Goal: Task Accomplishment & Management: Manage account settings

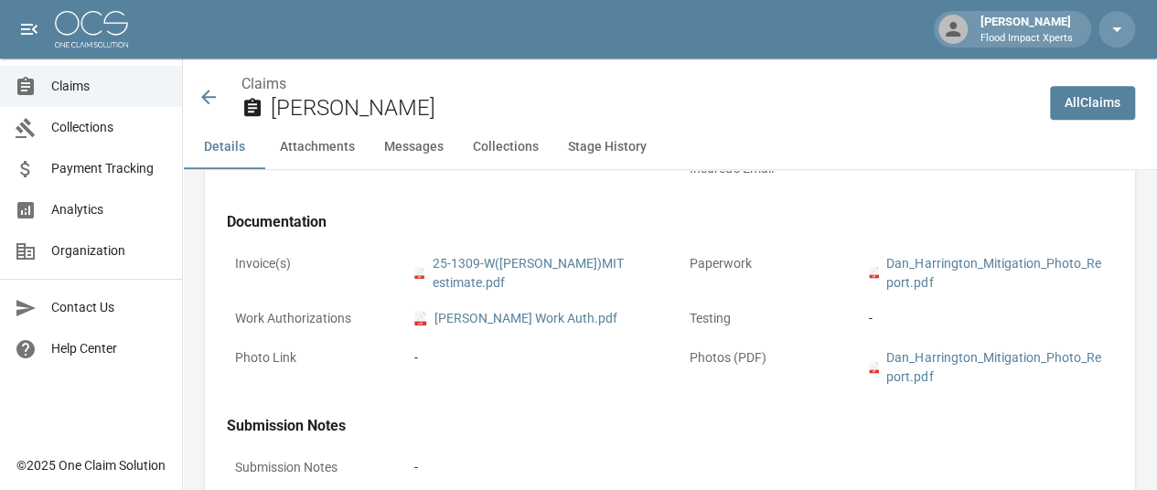
scroll to position [732, 0]
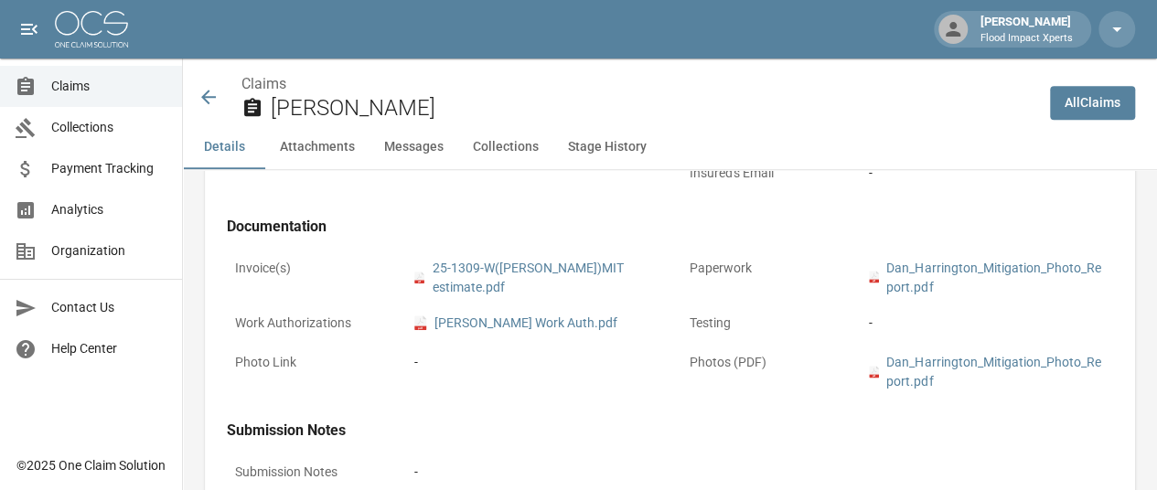
click at [286, 140] on button "Attachments" at bounding box center [317, 147] width 104 height 44
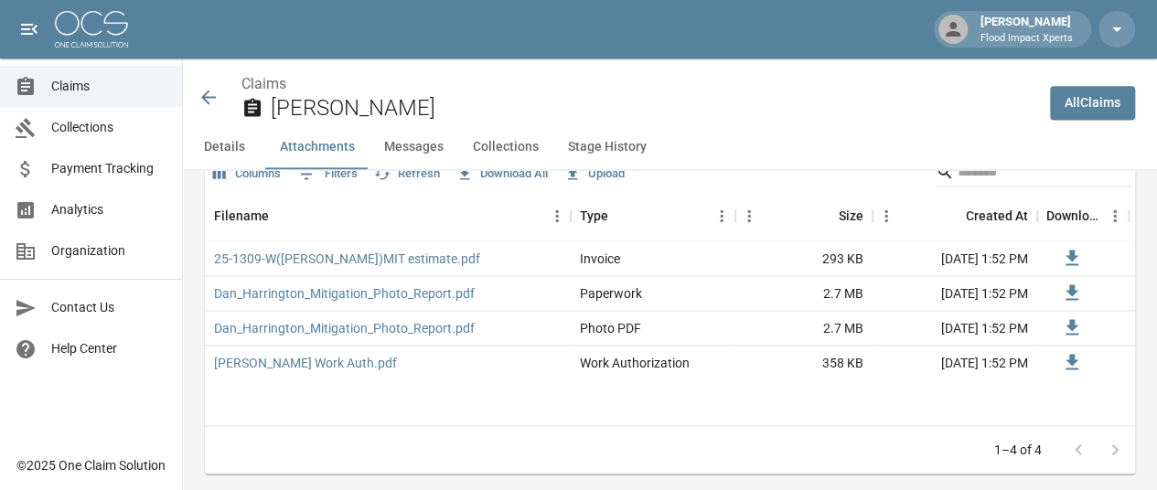
scroll to position [1121, 0]
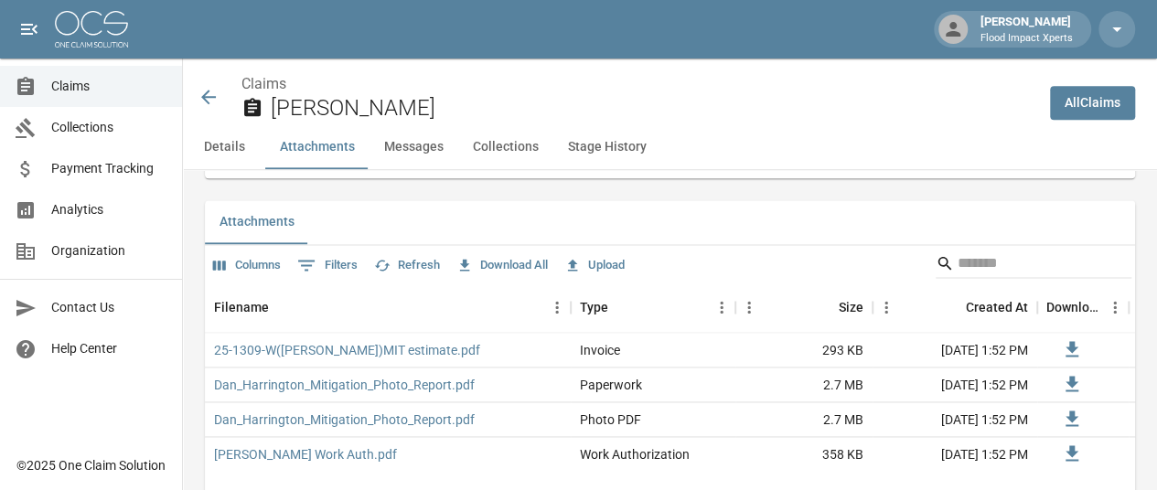
click at [602, 263] on button "Upload" at bounding box center [595, 266] width 70 height 28
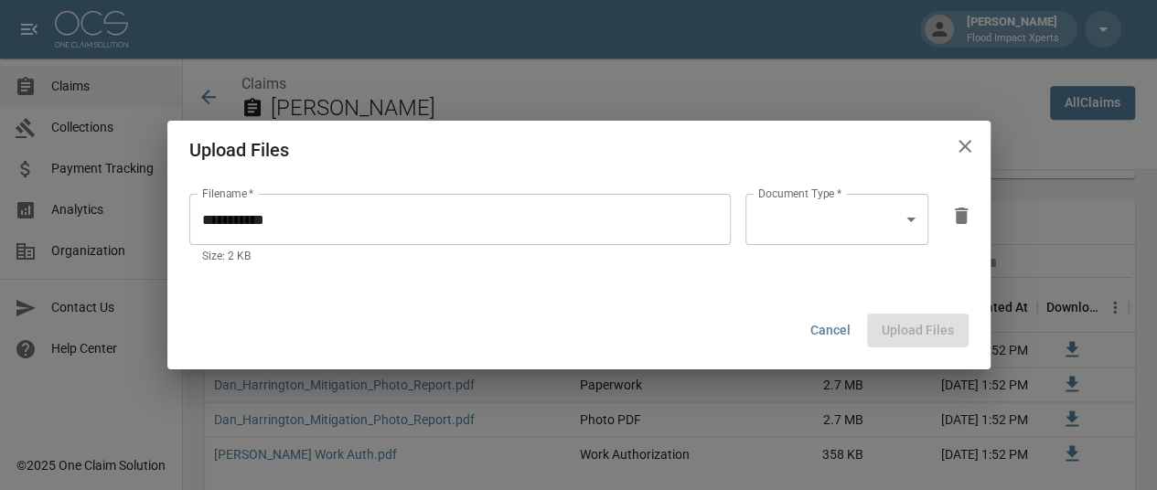
scroll to position [1213, 0]
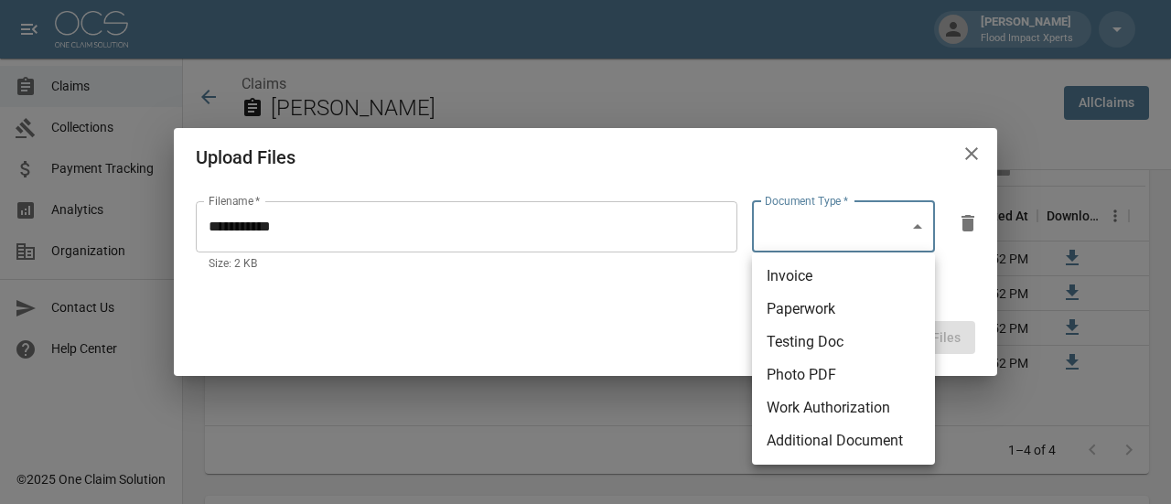
click at [841, 235] on body "[PERSON_NAME] Flood Impact Xperts Claims Collections Payment Tracking Analytics…" at bounding box center [585, 189] width 1171 height 2805
click at [841, 439] on li "Additional Document" at bounding box center [843, 440] width 183 height 33
type input "**********"
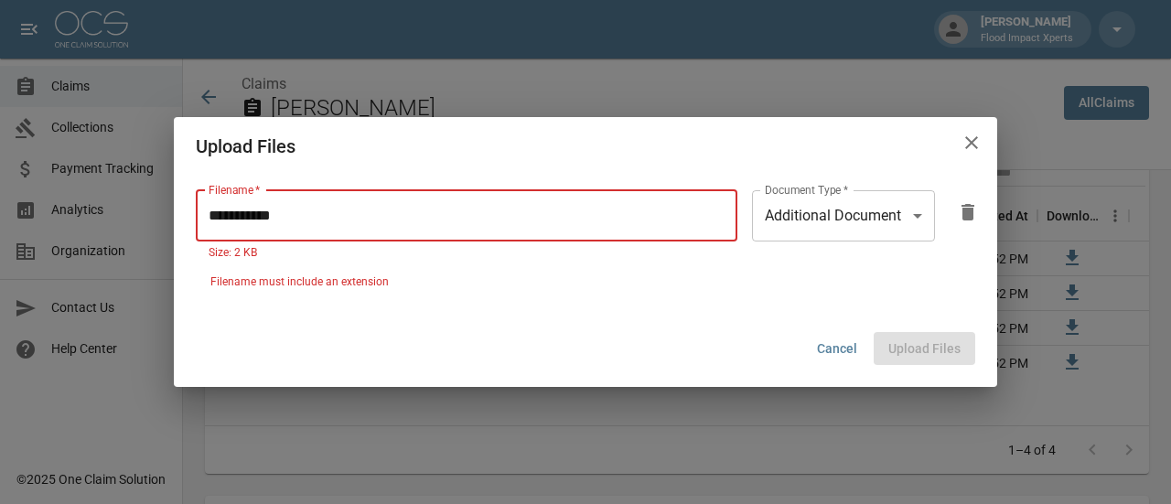
drag, startPoint x: 304, startPoint y: 217, endPoint x: 174, endPoint y: 231, distance: 130.7
click at [174, 231] on div "**********" at bounding box center [585, 243] width 823 height 134
click at [235, 219] on input "Filename   *" at bounding box center [466, 215] width 541 height 51
paste input "**********"
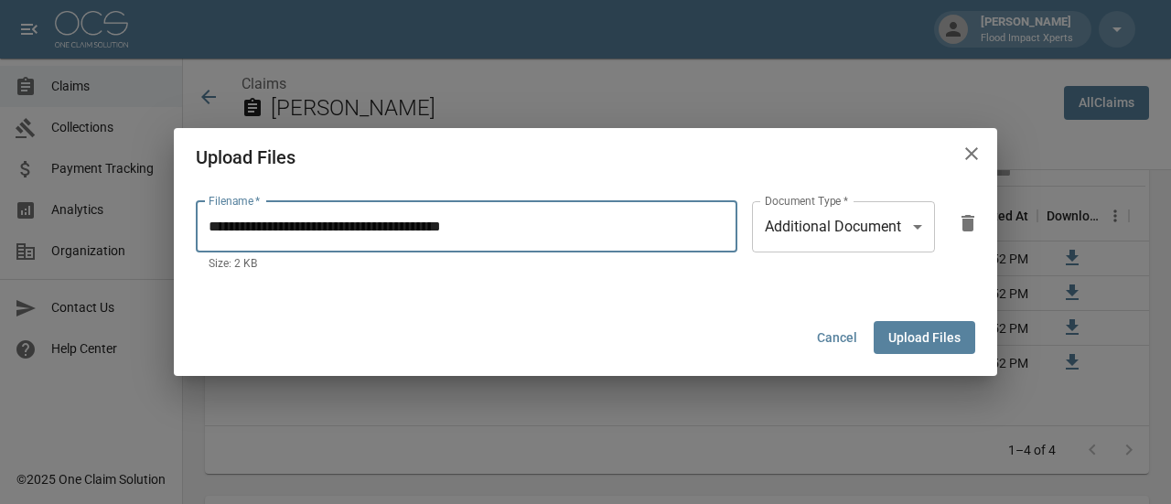
type input "**********"
click at [935, 341] on button "Upload Files" at bounding box center [924, 338] width 102 height 34
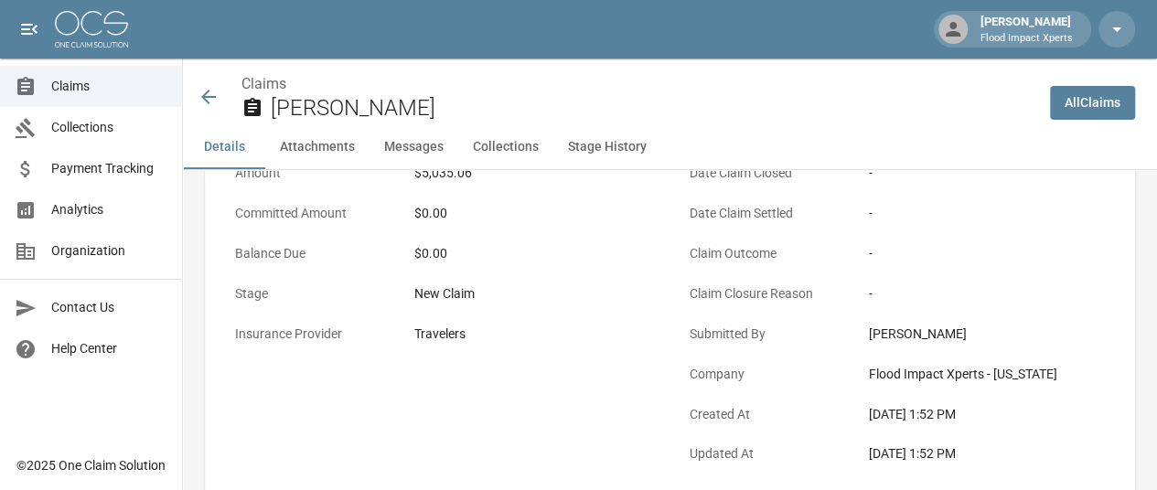
scroll to position [274, 0]
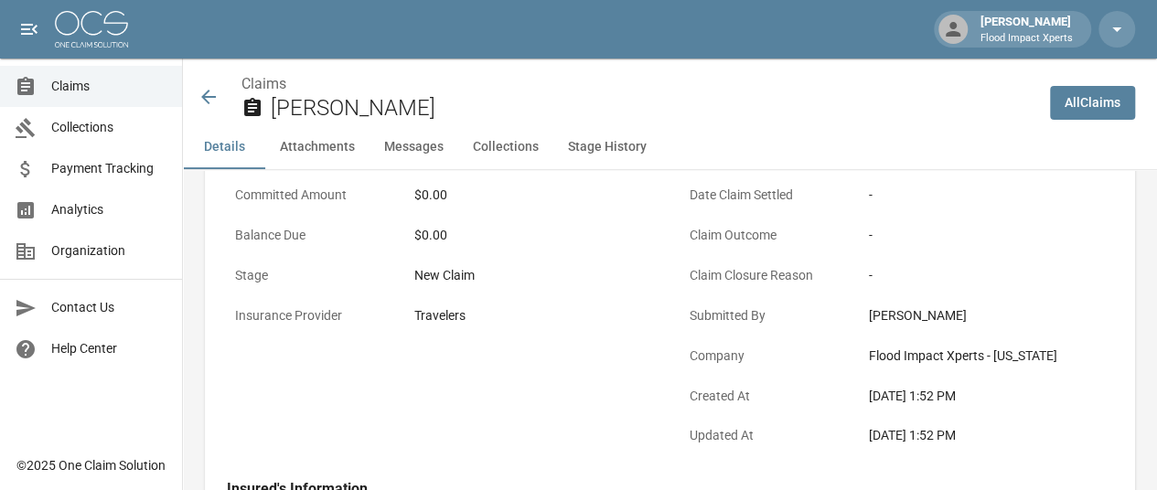
click at [802, 278] on p "Claim Closure Reason" at bounding box center [763, 276] width 165 height 36
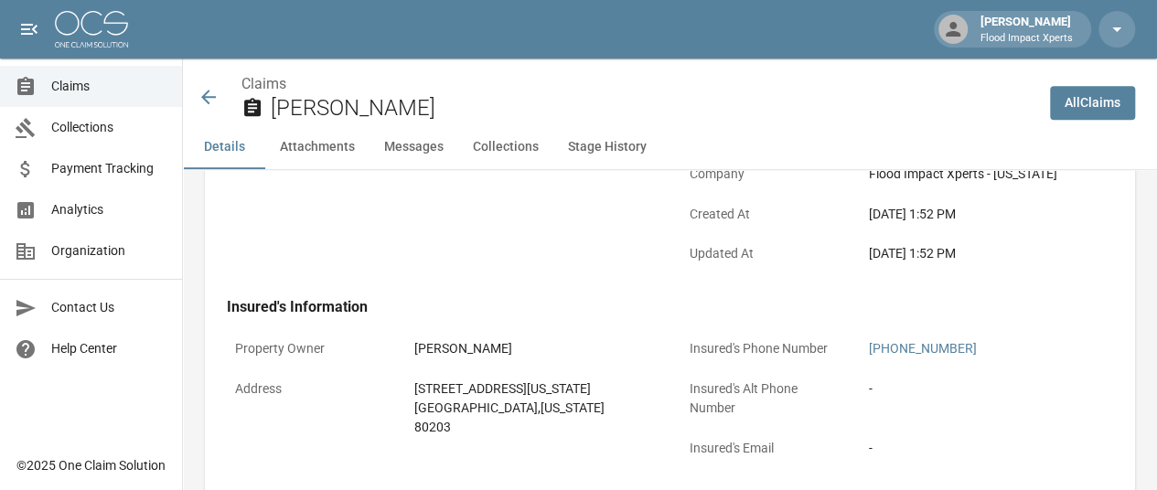
scroll to position [457, 0]
click at [913, 248] on div "[DATE] 1:52 PM" at bounding box center [987, 252] width 237 height 19
click at [770, 449] on p "Insured's Email" at bounding box center [763, 448] width 165 height 36
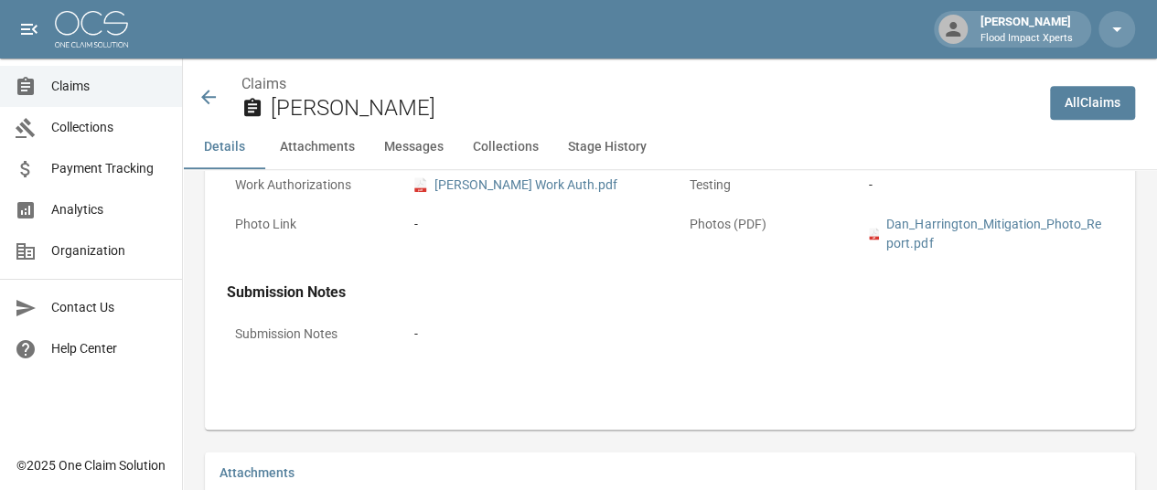
scroll to position [823, 0]
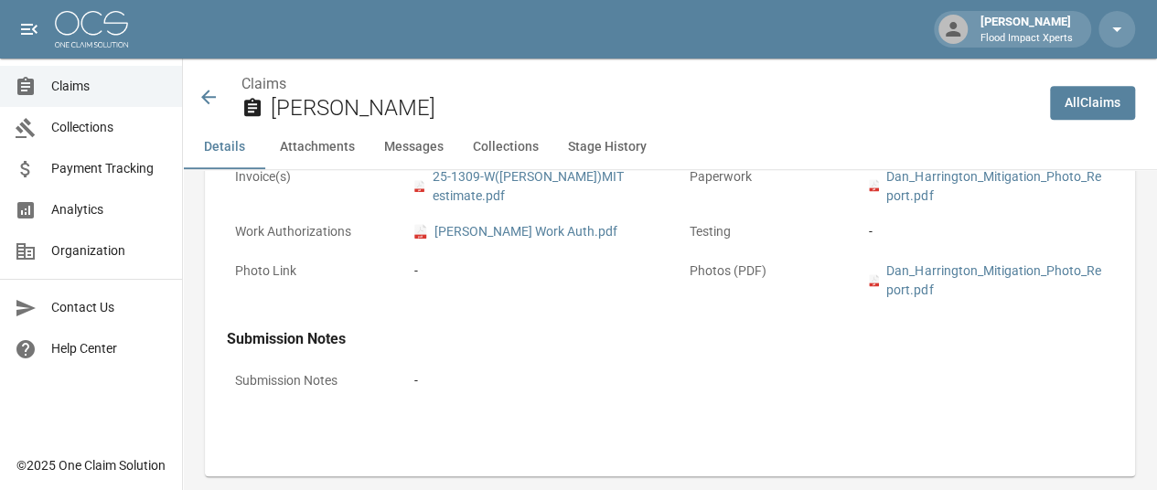
click at [289, 386] on p "Submission Notes" at bounding box center [309, 381] width 165 height 36
click at [322, 379] on p "Submission Notes" at bounding box center [309, 381] width 165 height 36
click at [390, 348] on div "Submission Notes Submission Notes -" at bounding box center [670, 366] width 886 height 73
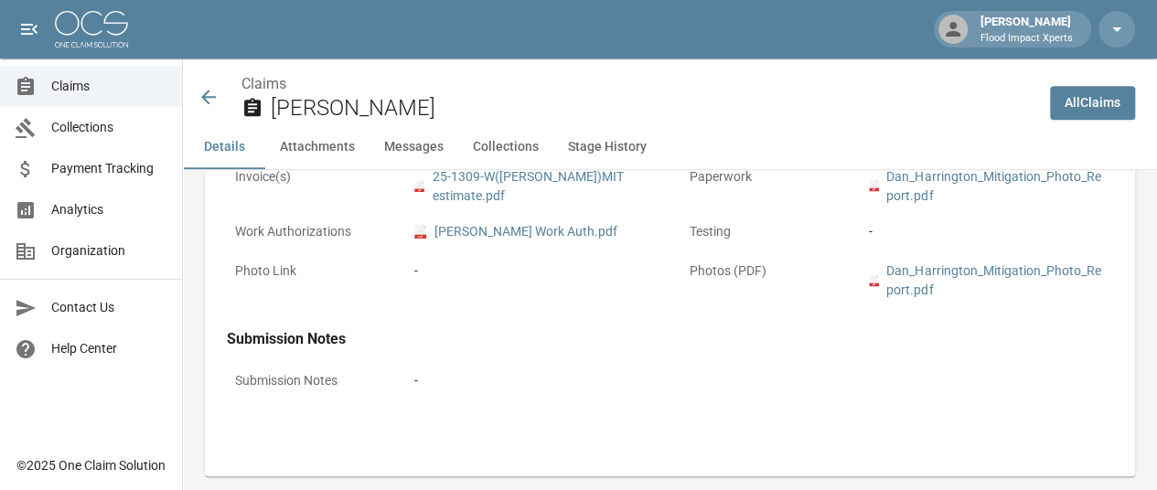
click at [90, 91] on span "Claims" at bounding box center [109, 86] width 116 height 19
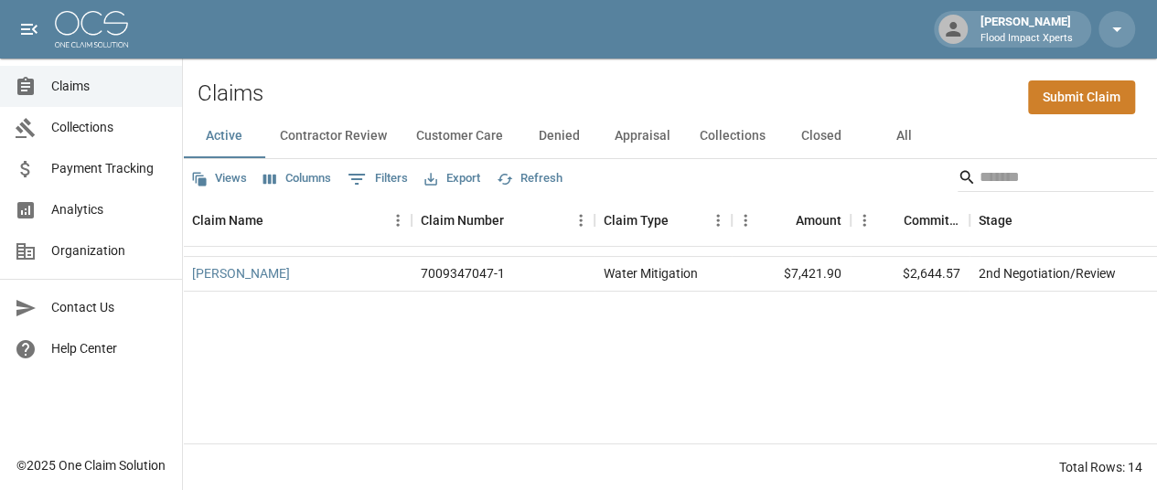
scroll to position [289, 0]
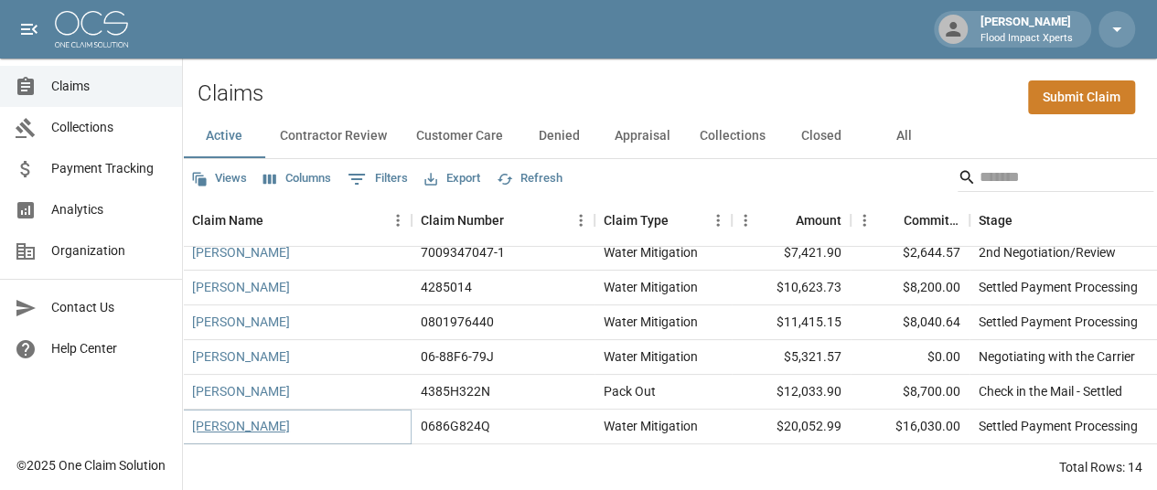
click at [254, 421] on link "[PERSON_NAME]" at bounding box center [241, 426] width 98 height 18
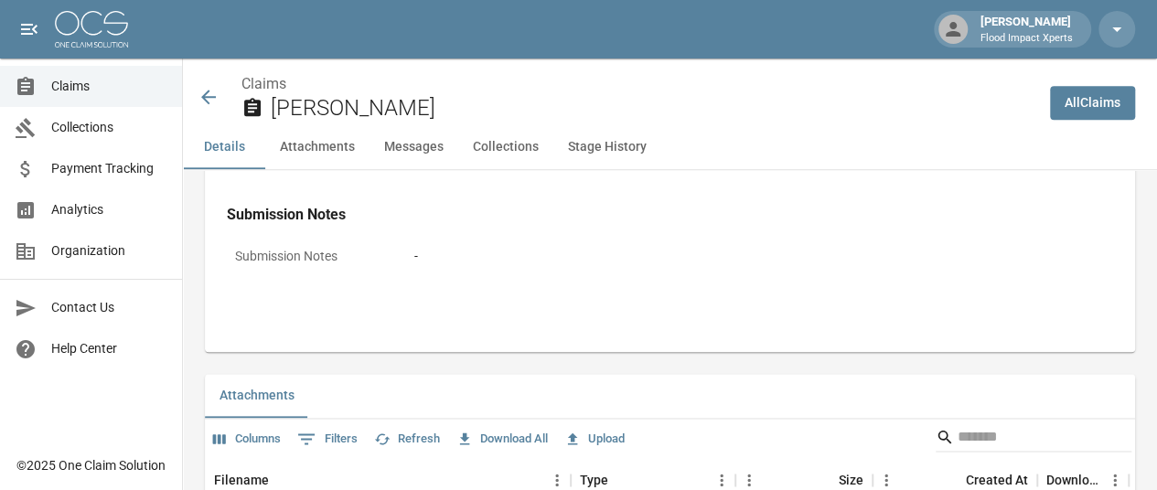
scroll to position [567, 0]
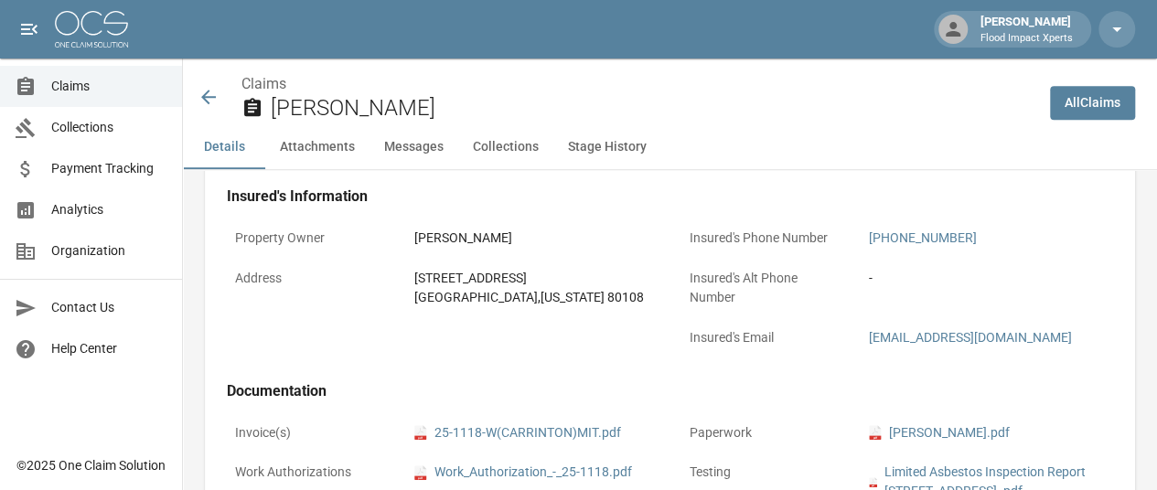
click at [206, 97] on icon at bounding box center [208, 97] width 15 height 15
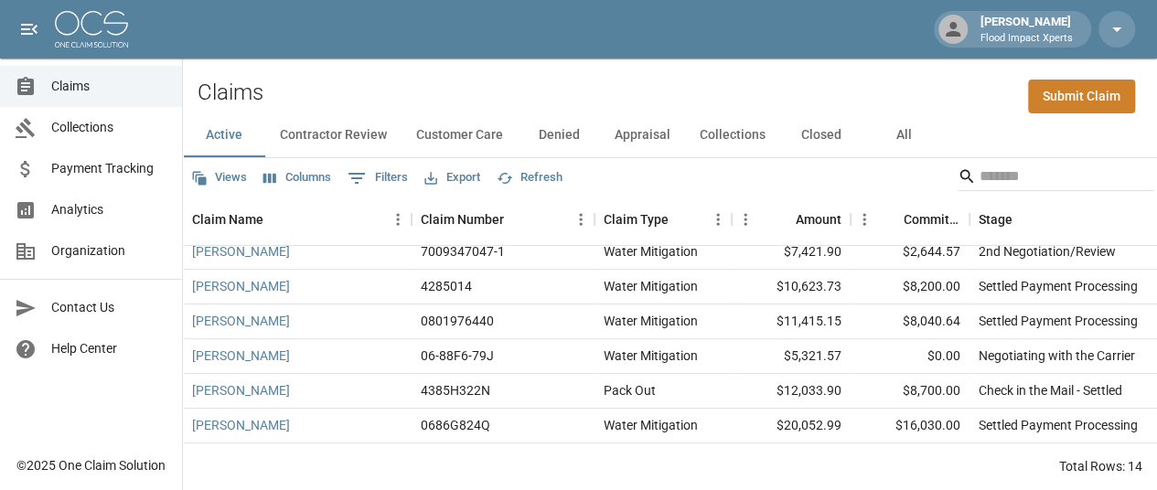
scroll to position [15, 0]
click at [251, 383] on link "[PERSON_NAME]" at bounding box center [241, 390] width 98 height 18
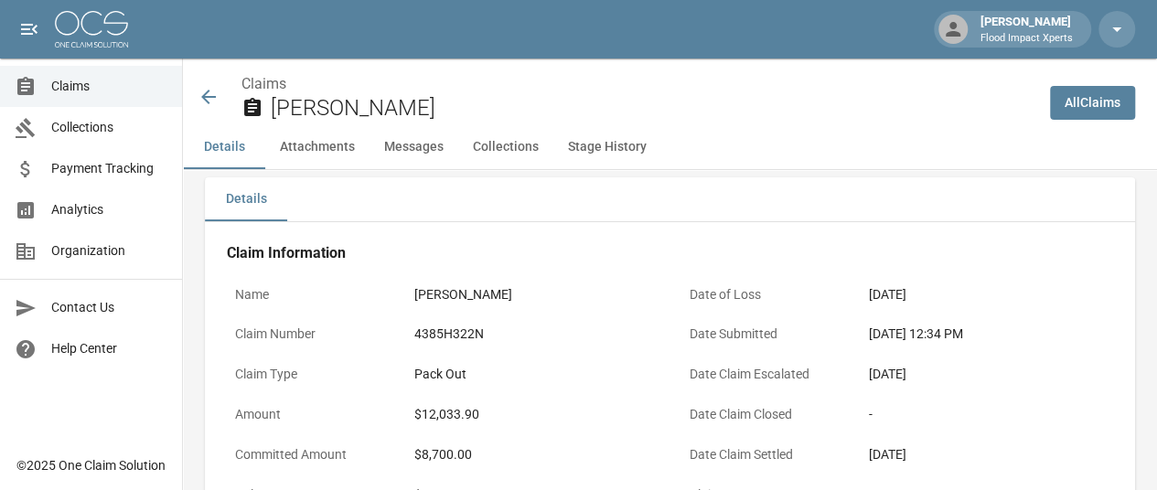
click at [216, 94] on icon at bounding box center [209, 97] width 22 height 22
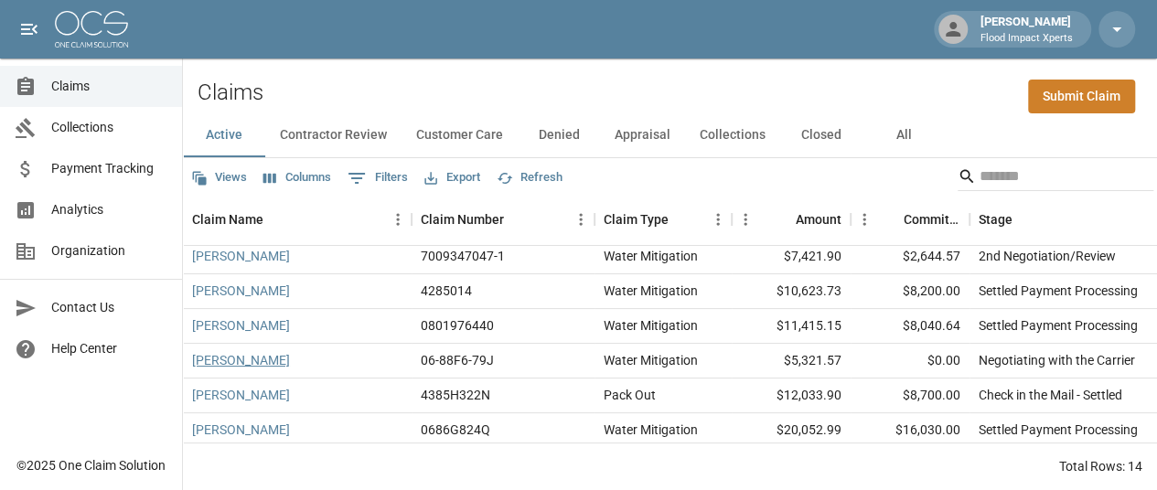
scroll to position [289, 0]
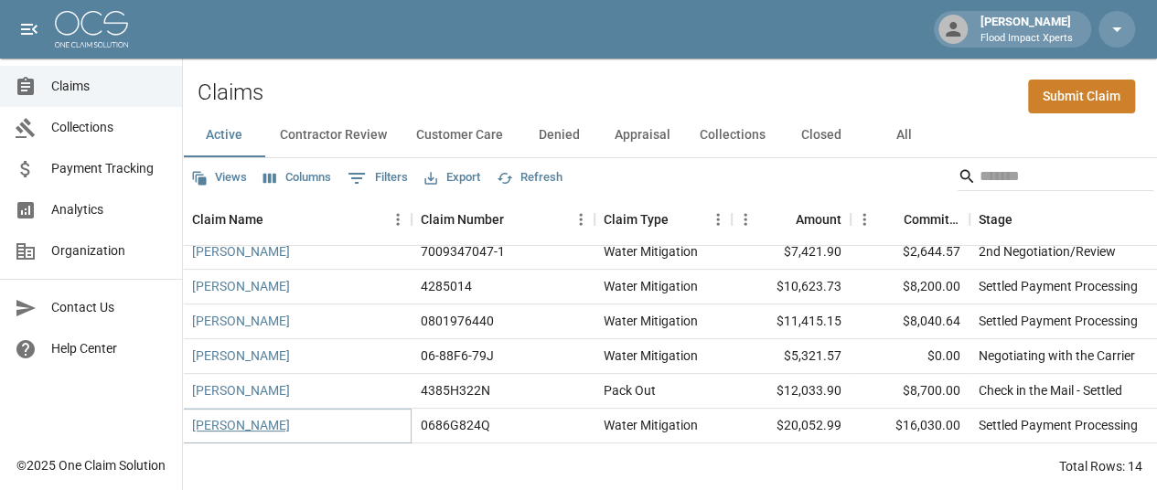
click at [234, 416] on link "[PERSON_NAME]" at bounding box center [241, 425] width 98 height 18
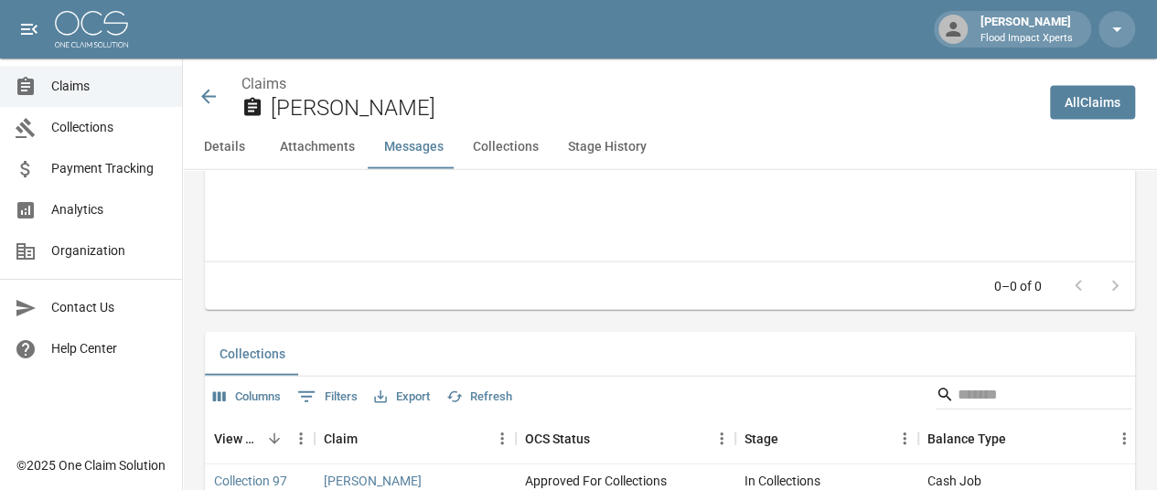
scroll to position [1848, 0]
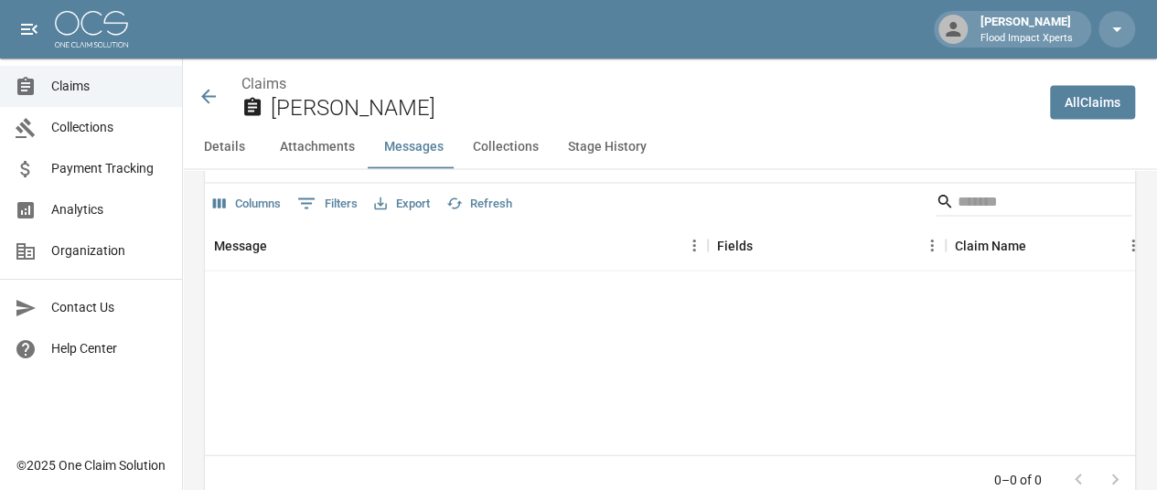
click at [213, 99] on icon at bounding box center [209, 97] width 22 height 22
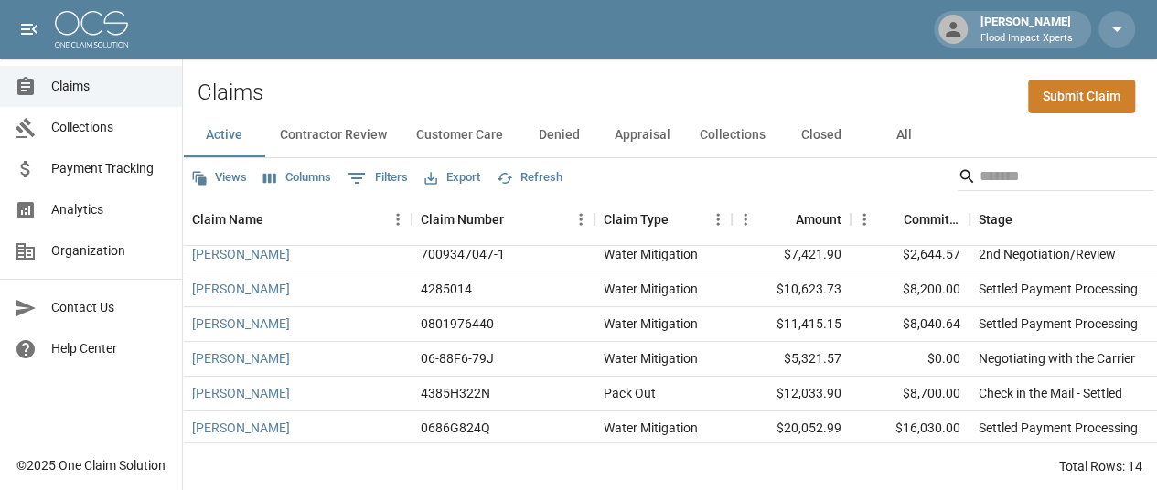
scroll to position [289, 0]
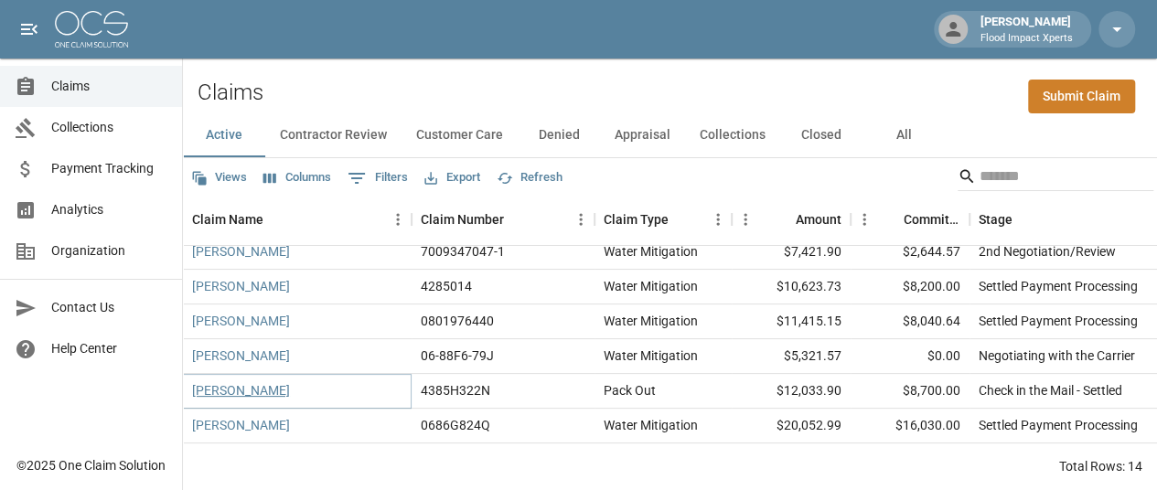
click at [254, 381] on link "[PERSON_NAME]" at bounding box center [241, 390] width 98 height 18
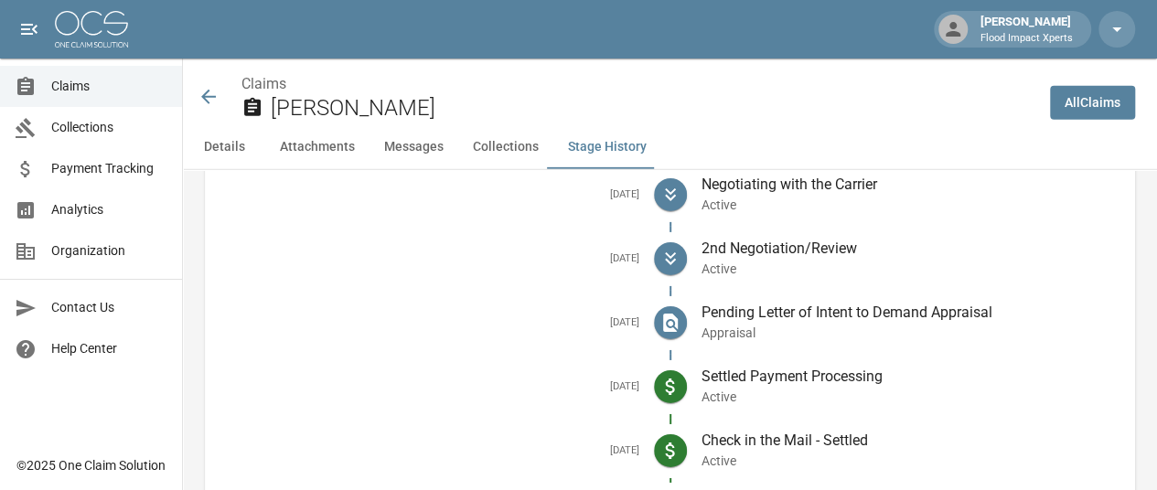
scroll to position [2930, 0]
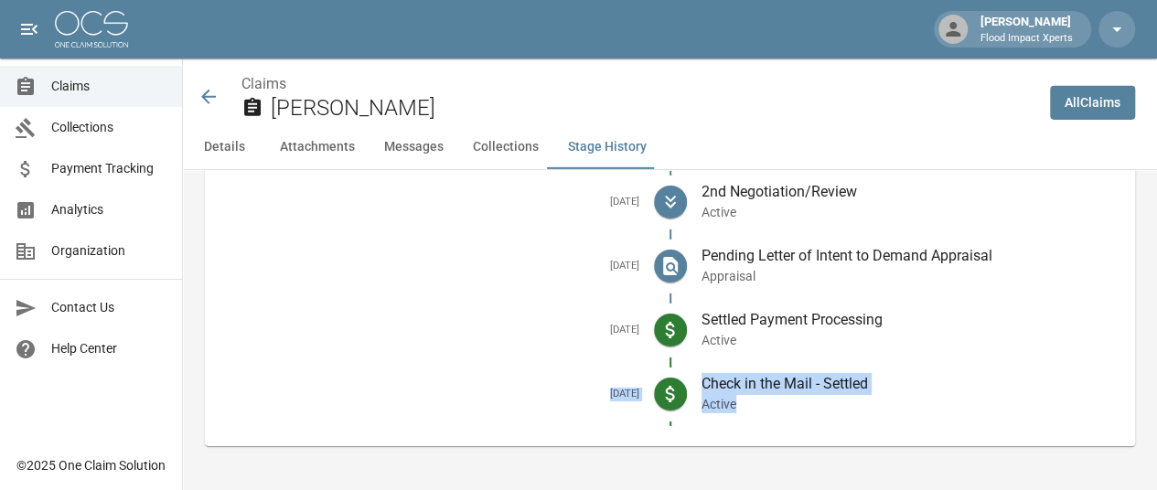
drag, startPoint x: 593, startPoint y: 394, endPoint x: 785, endPoint y: 413, distance: 193.0
click at [785, 413] on li "[DATE] Check in the Mail - Settled Active" at bounding box center [670, 394] width 901 height 64
click at [205, 91] on icon at bounding box center [209, 97] width 22 height 22
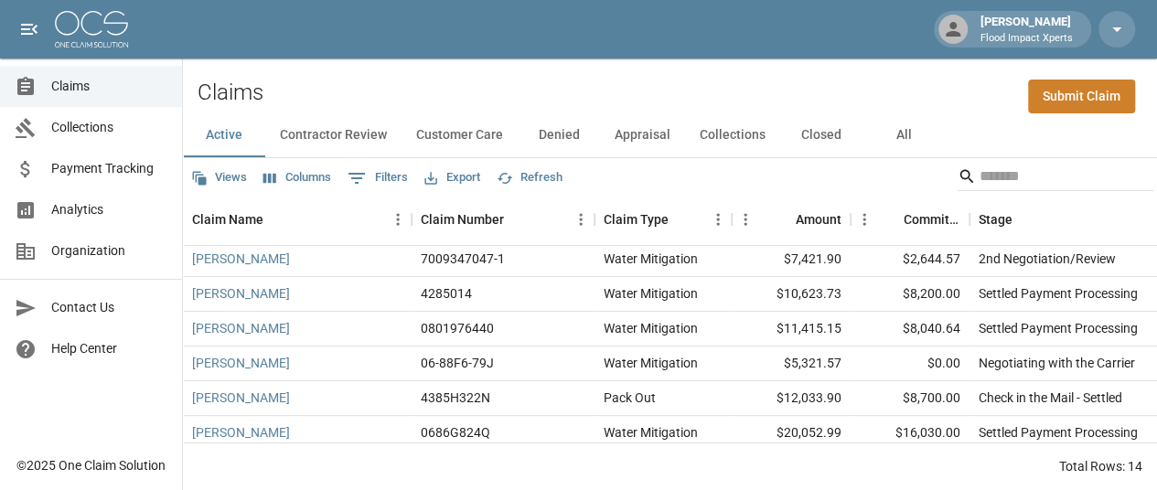
scroll to position [289, 0]
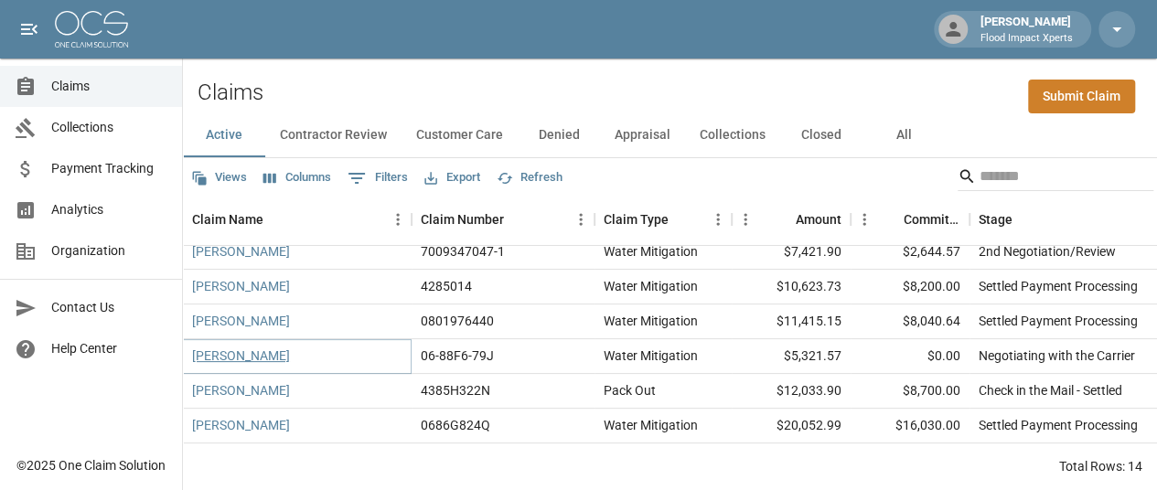
click at [252, 347] on link "[PERSON_NAME]" at bounding box center [241, 356] width 98 height 18
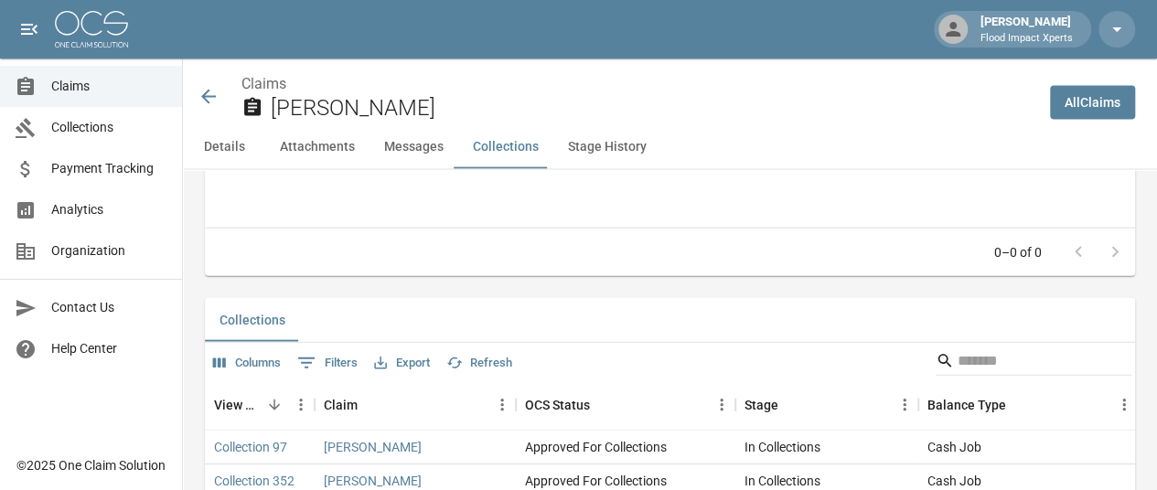
scroll to position [2449, 0]
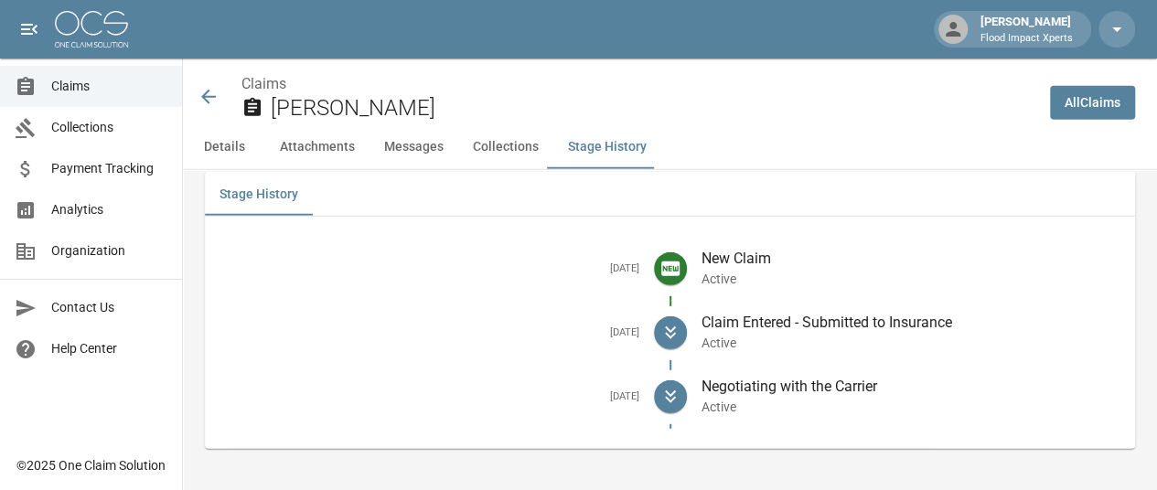
click at [203, 92] on icon at bounding box center [209, 97] width 22 height 22
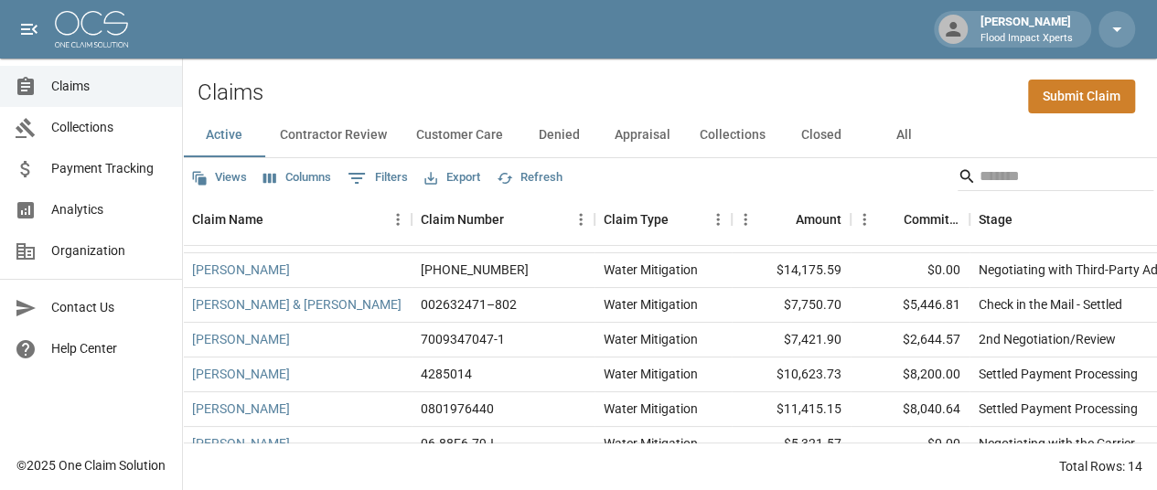
scroll to position [289, 0]
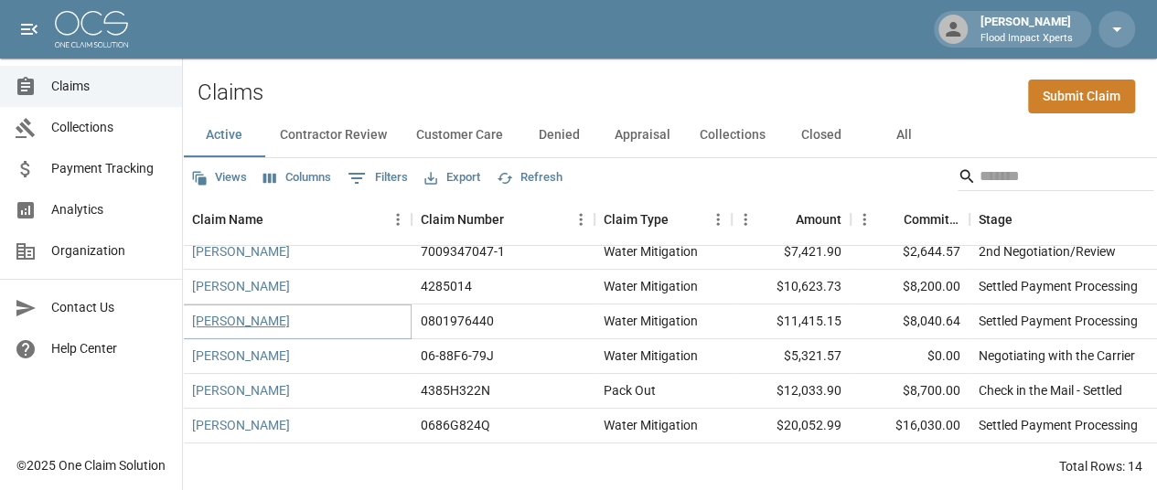
click at [234, 312] on link "[PERSON_NAME]" at bounding box center [241, 321] width 98 height 18
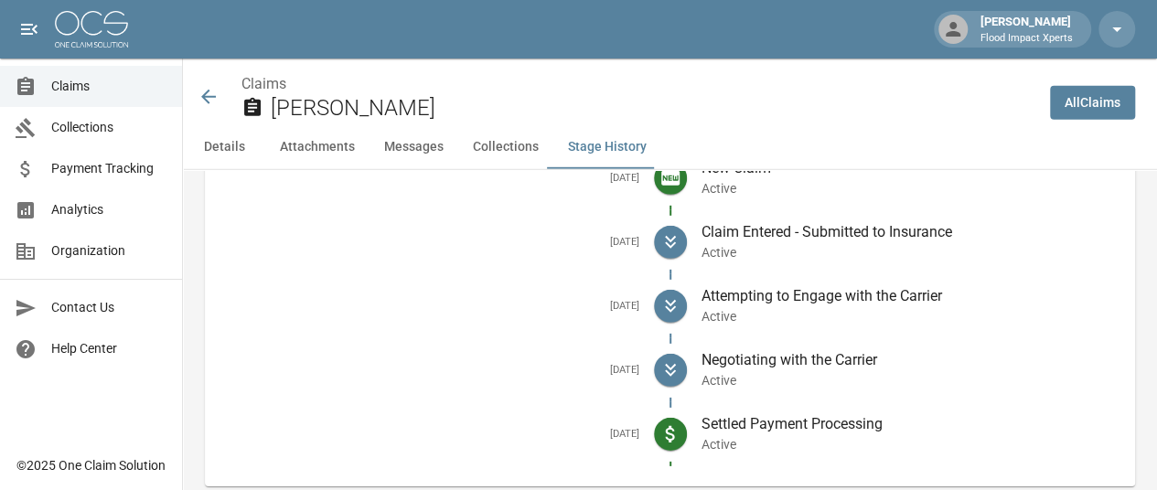
scroll to position [2631, 0]
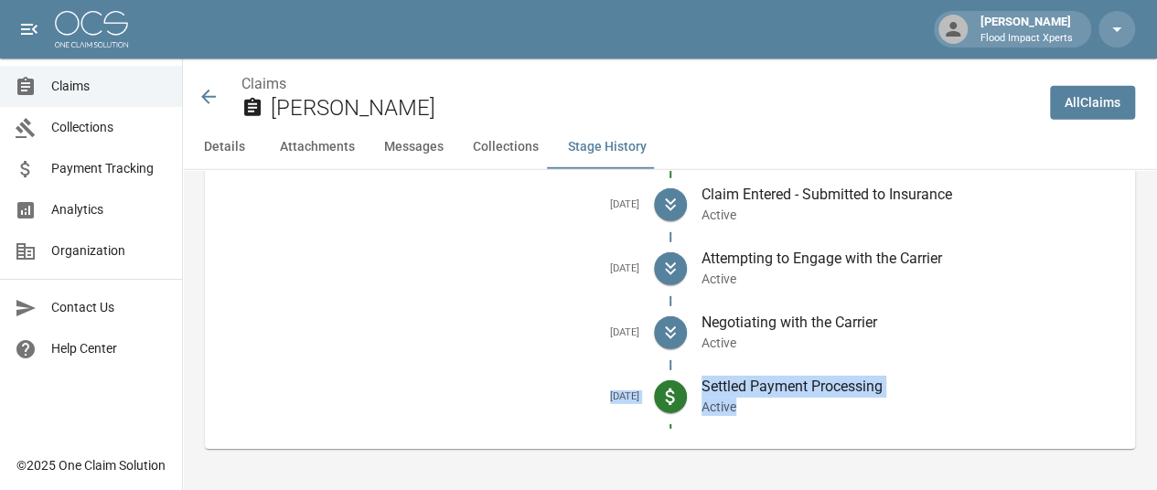
drag, startPoint x: 587, startPoint y: 395, endPoint x: 838, endPoint y: 405, distance: 250.8
click at [838, 405] on li "[DATE] Settled Payment Processing Active" at bounding box center [670, 397] width 901 height 64
copy li "[DATE] Settled Payment Processing Active"
click at [210, 87] on icon at bounding box center [209, 97] width 22 height 22
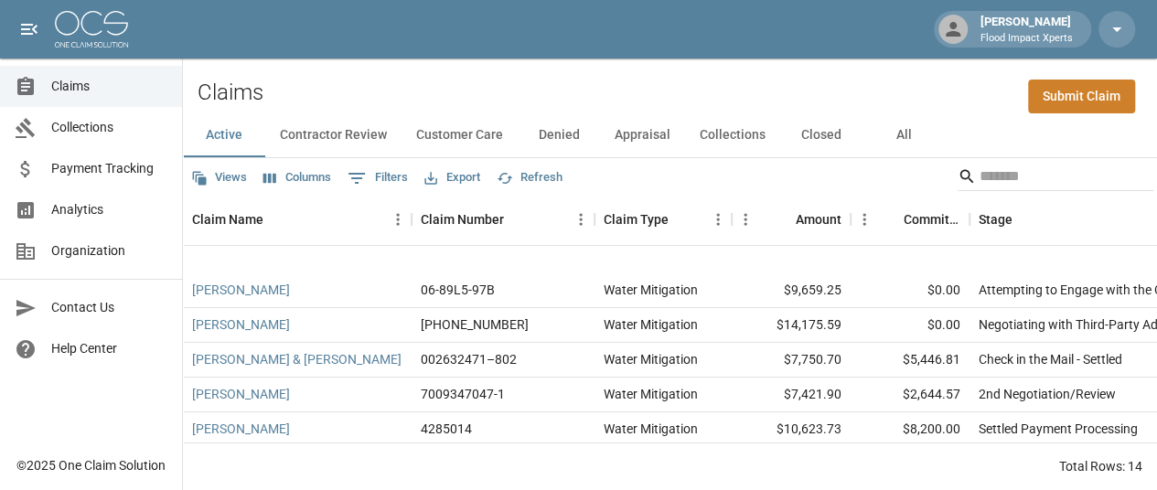
scroll to position [289, 0]
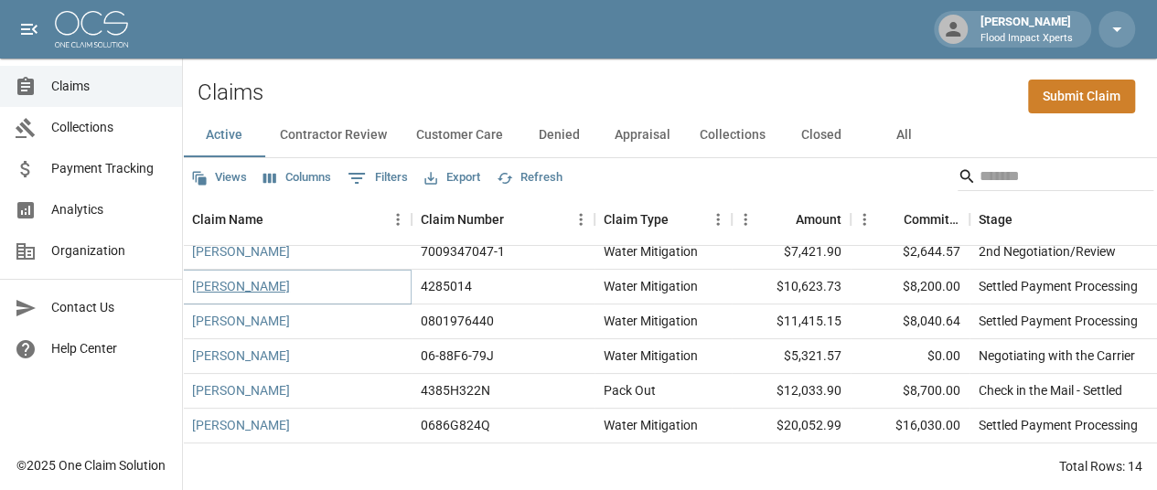
click at [240, 277] on link "[PERSON_NAME]" at bounding box center [241, 286] width 98 height 18
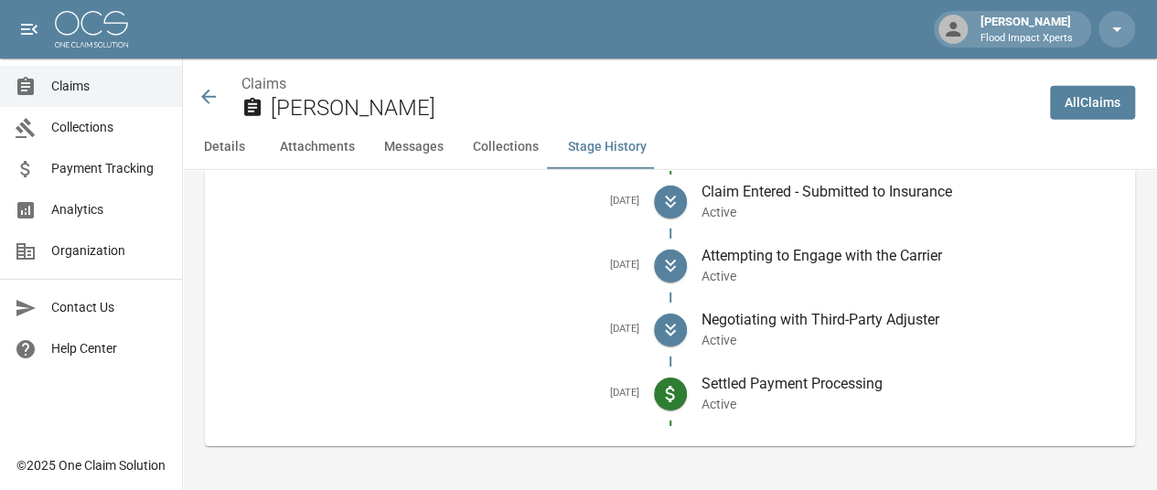
scroll to position [2759, 0]
drag, startPoint x: 595, startPoint y: 395, endPoint x: 865, endPoint y: 413, distance: 271.3
click at [865, 413] on li "[DATE] Settled Payment Processing Active" at bounding box center [670, 394] width 901 height 64
copy li "[DATE] Settled Payment Processing Active"
click at [210, 98] on icon at bounding box center [208, 97] width 15 height 15
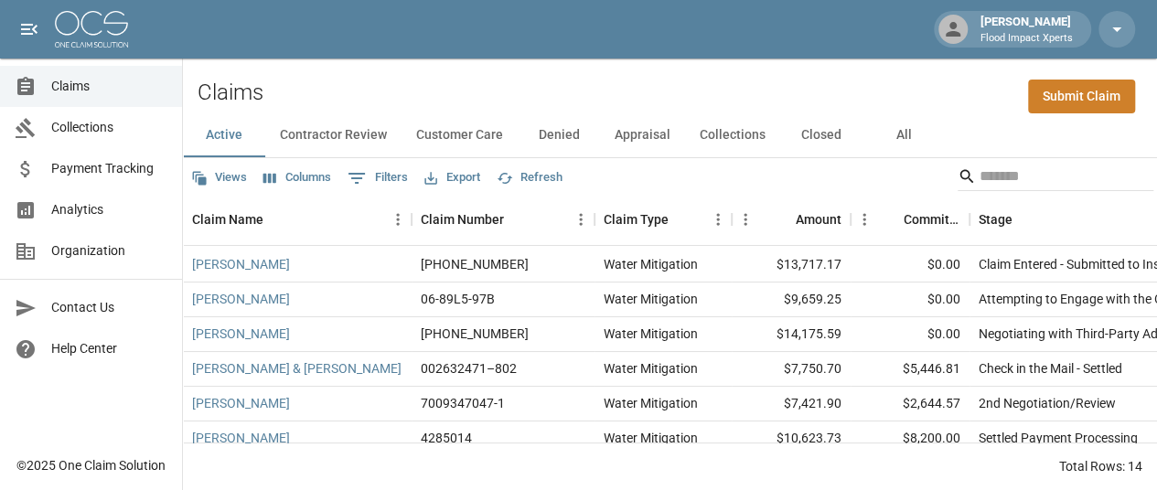
scroll to position [274, 0]
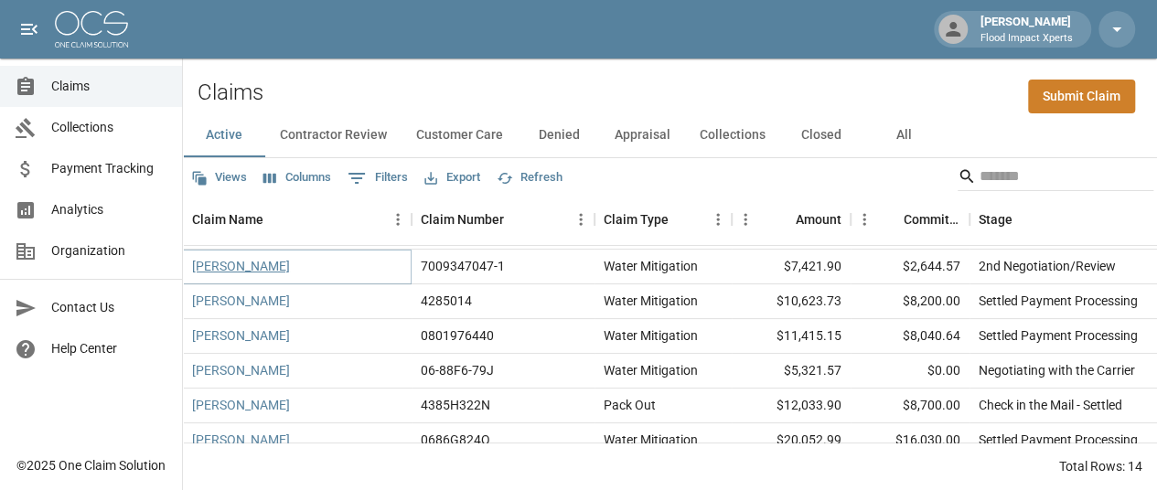
click at [243, 257] on link "[PERSON_NAME]" at bounding box center [241, 266] width 98 height 18
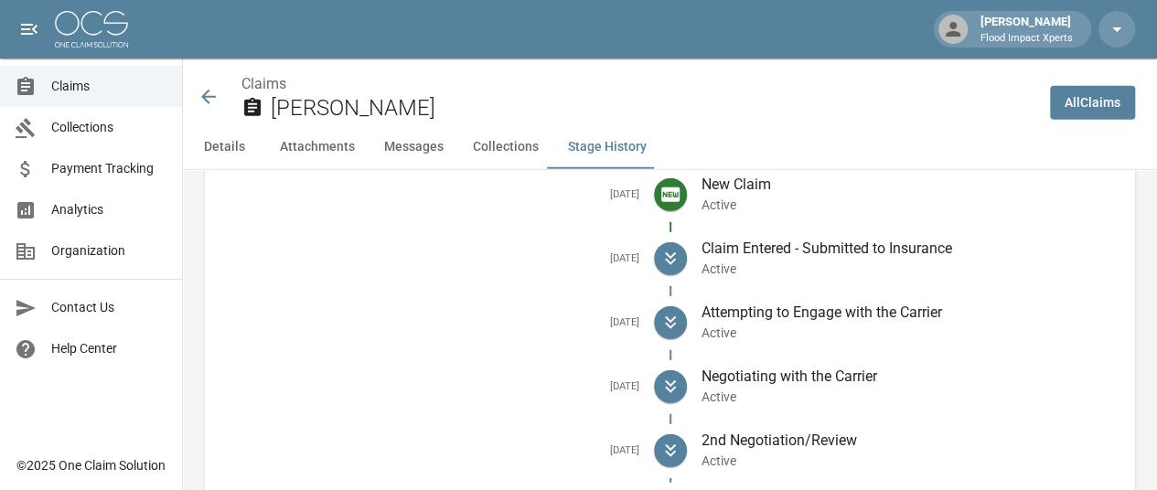
scroll to position [2577, 0]
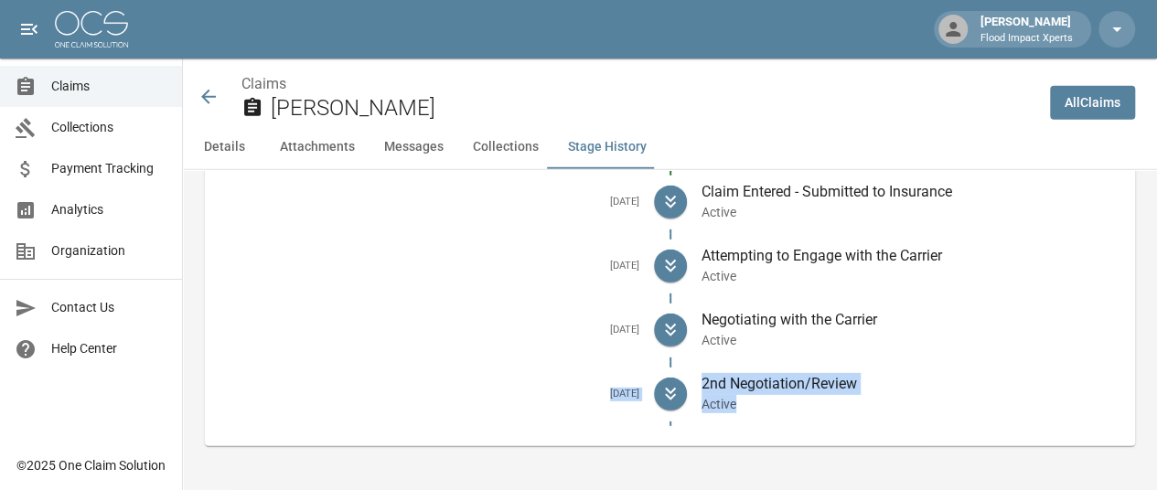
drag, startPoint x: 588, startPoint y: 396, endPoint x: 826, endPoint y: 409, distance: 238.1
click at [826, 409] on li "[DATE] 2nd Negotiation/Review Active" at bounding box center [670, 394] width 901 height 64
copy li "[DATE] 2nd Negotiation/Review Active"
click at [210, 98] on icon at bounding box center [208, 97] width 15 height 15
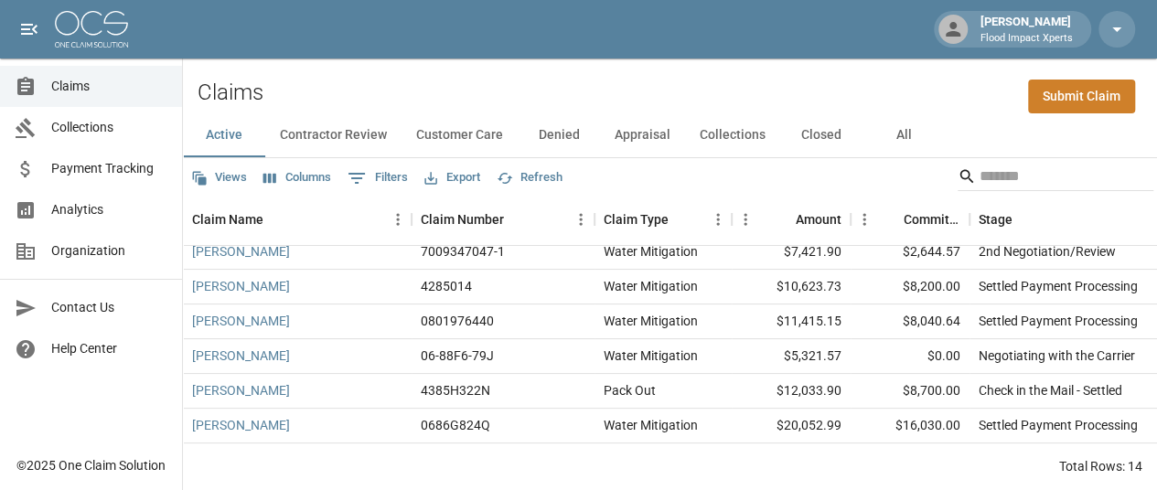
scroll to position [198, 0]
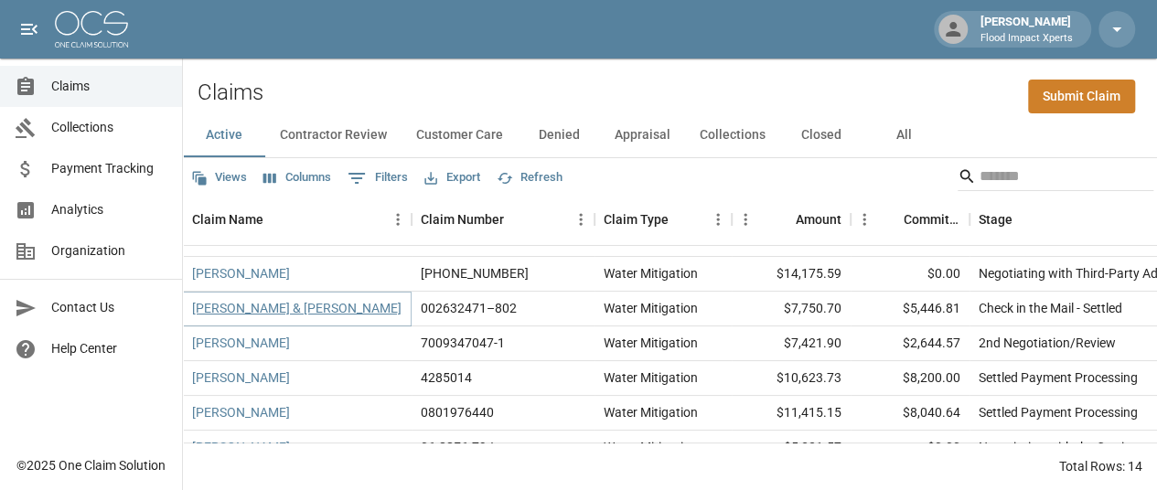
click at [281, 299] on link "[PERSON_NAME] & [PERSON_NAME]" at bounding box center [296, 308] width 209 height 18
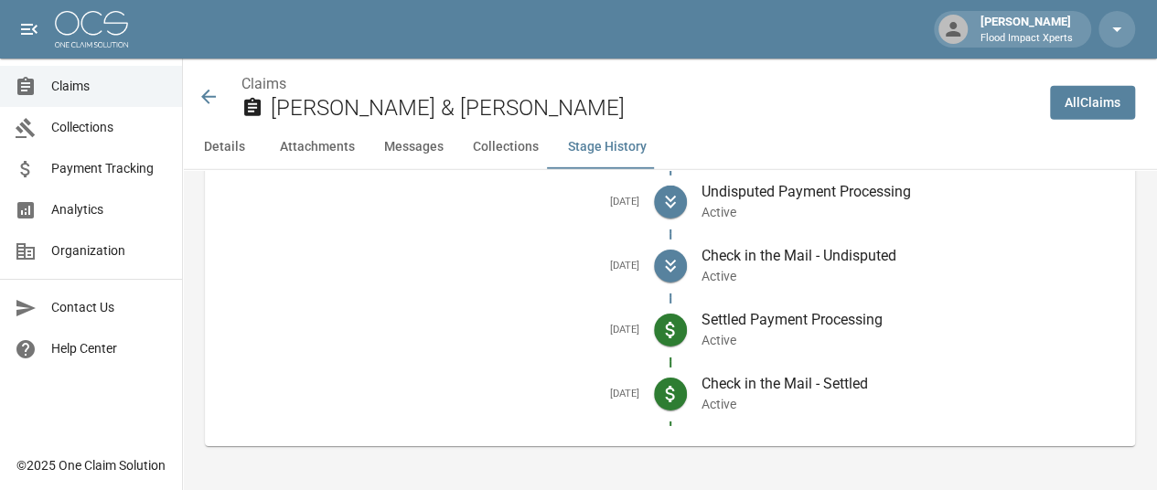
scroll to position [2857, 0]
drag, startPoint x: 591, startPoint y: 395, endPoint x: 884, endPoint y: 406, distance: 292.9
click at [884, 406] on li "[DATE] Check in the Mail - Settled Active" at bounding box center [670, 394] width 901 height 64
copy li "[DATE] Check in the Mail - Settled Active"
click at [212, 91] on icon at bounding box center [209, 97] width 22 height 22
